Goal: Task Accomplishment & Management: Complete application form

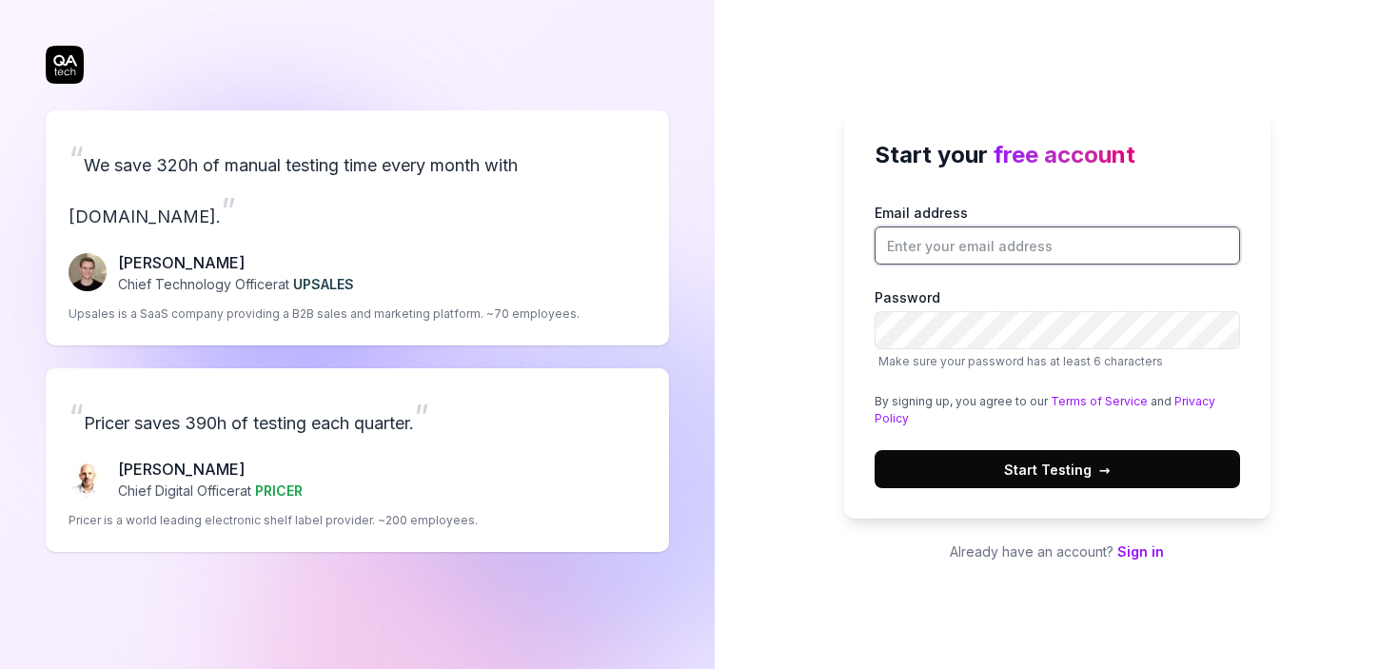
click at [1007, 235] on input "Email address" at bounding box center [1057, 246] width 365 height 38
type input "[EMAIL_ADDRESS][DOMAIN_NAME]"
click at [853, 348] on div "Start your free account Email address [EMAIL_ADDRESS][DOMAIN_NAME] Password Mak…" at bounding box center [1057, 313] width 426 height 411
click at [969, 472] on button "Start Testing →" at bounding box center [1057, 469] width 365 height 38
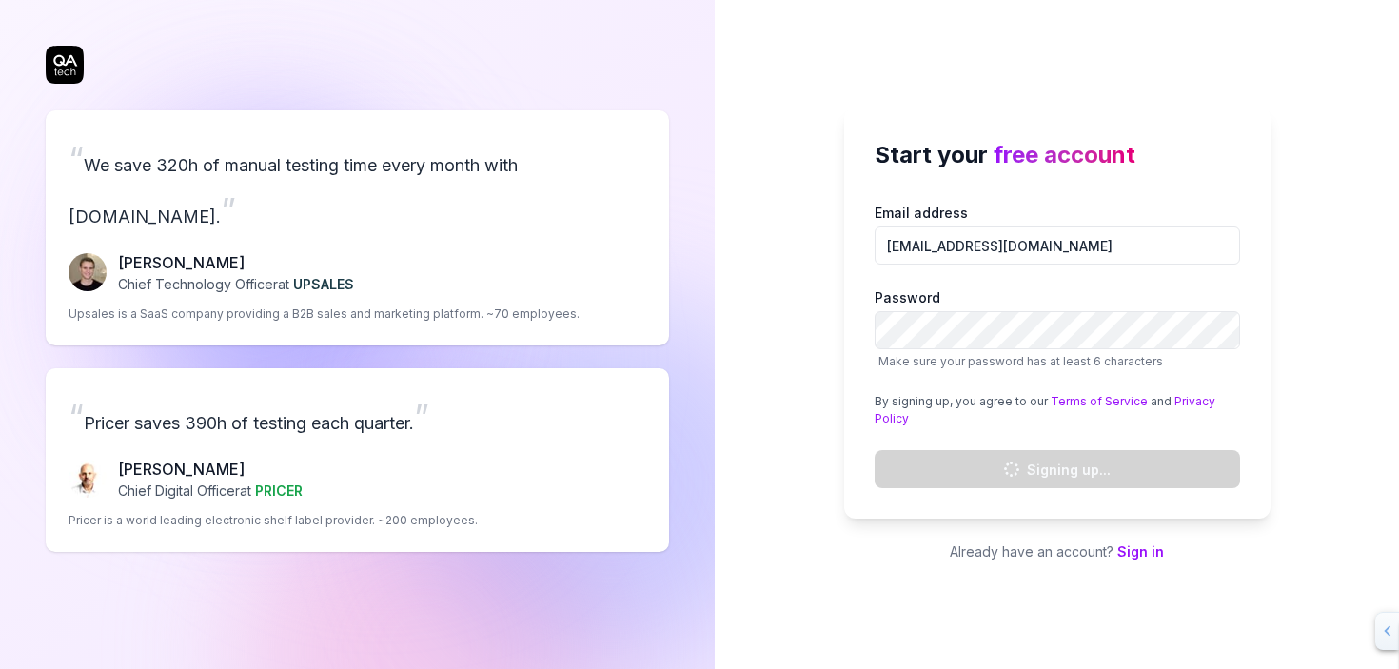
click at [1309, 291] on div "Start your free account Email address [EMAIL_ADDRESS][DOMAIN_NAME] Password Mak…" at bounding box center [1057, 334] width 684 height 669
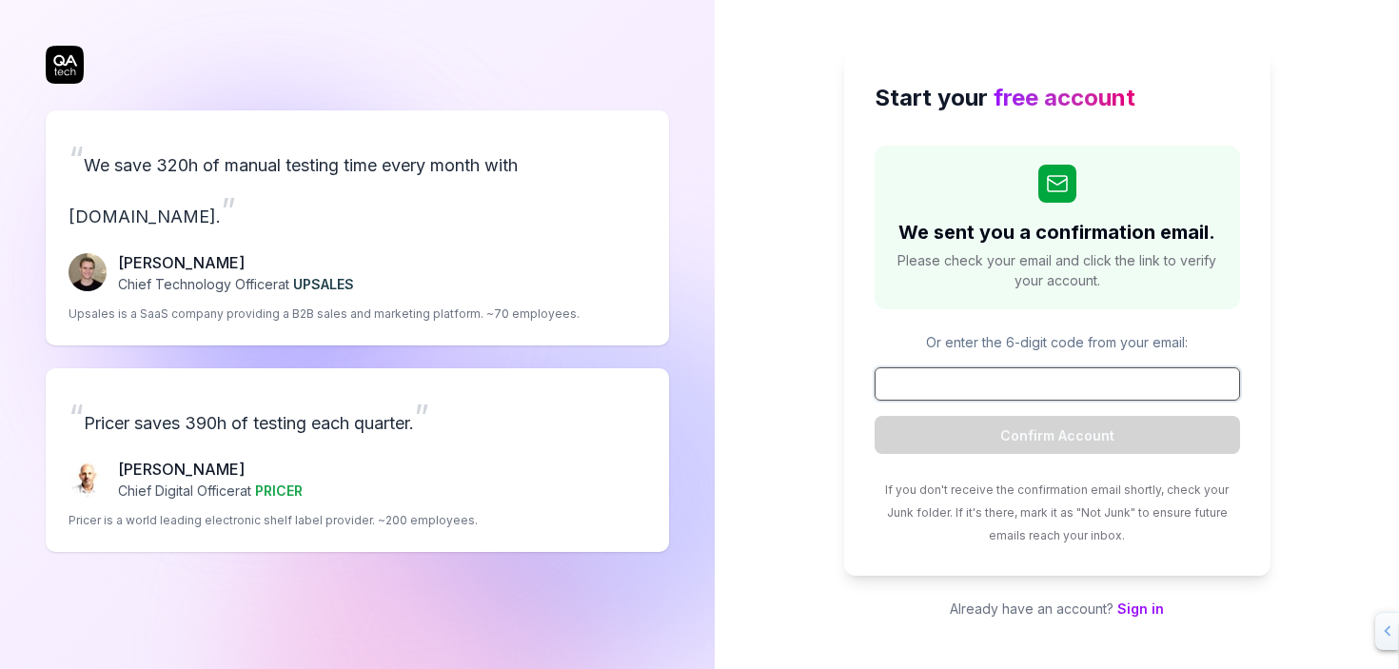
paste input "377789"
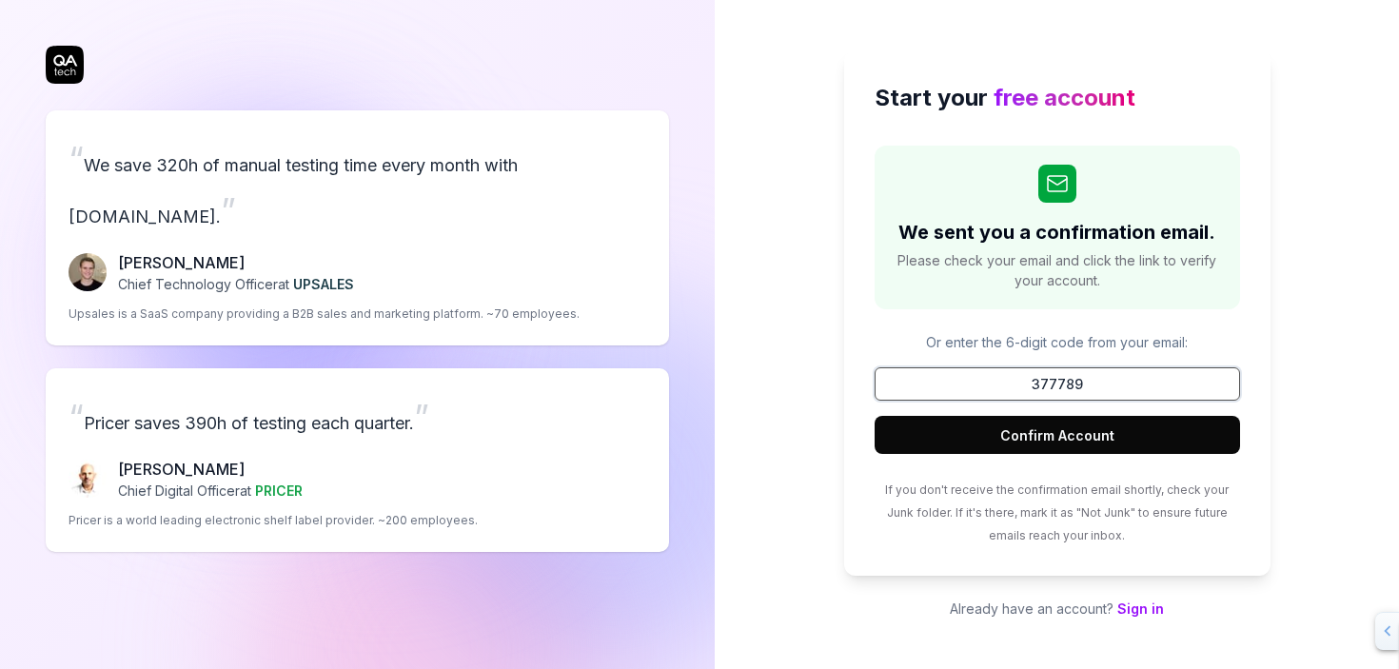
type input "377789"
click at [997, 443] on button "Confirm Account" at bounding box center [1057, 435] width 365 height 38
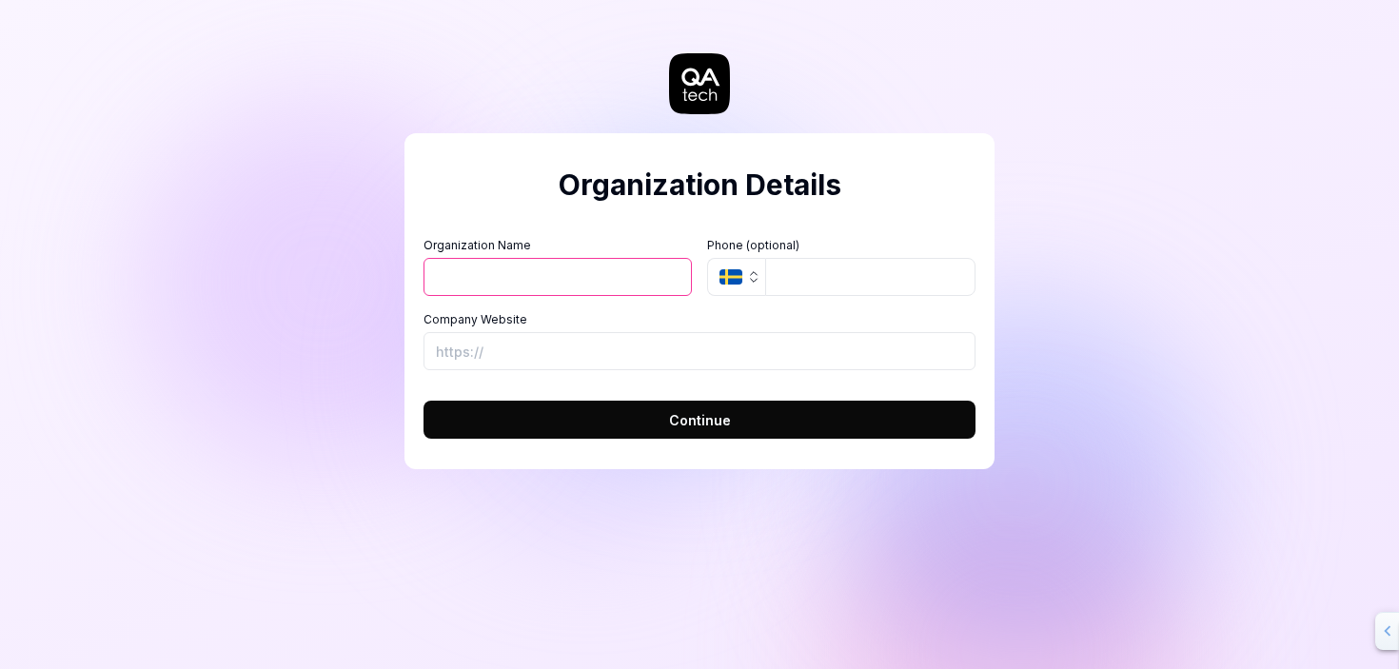
click at [478, 162] on div "Organization Details Organization Name Organization Logo (Square minimum 256x25…" at bounding box center [699, 301] width 590 height 336
